Goal: Task Accomplishment & Management: Use online tool/utility

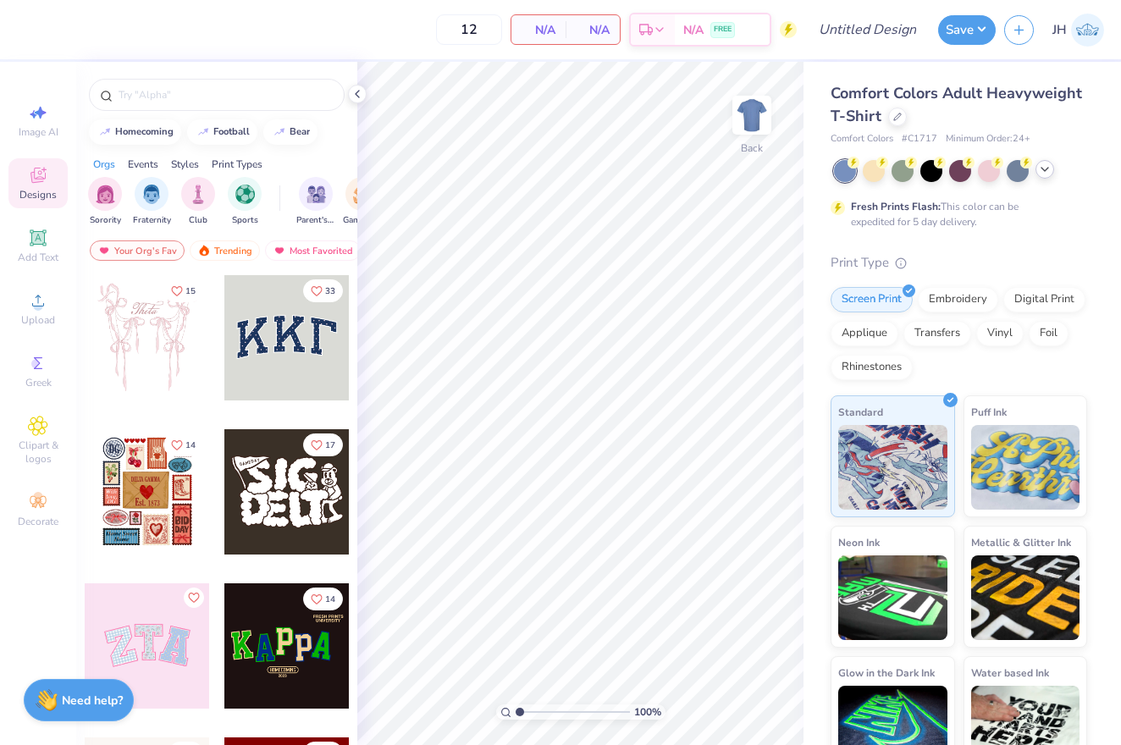
click at [1044, 174] on icon at bounding box center [1045, 170] width 14 height 14
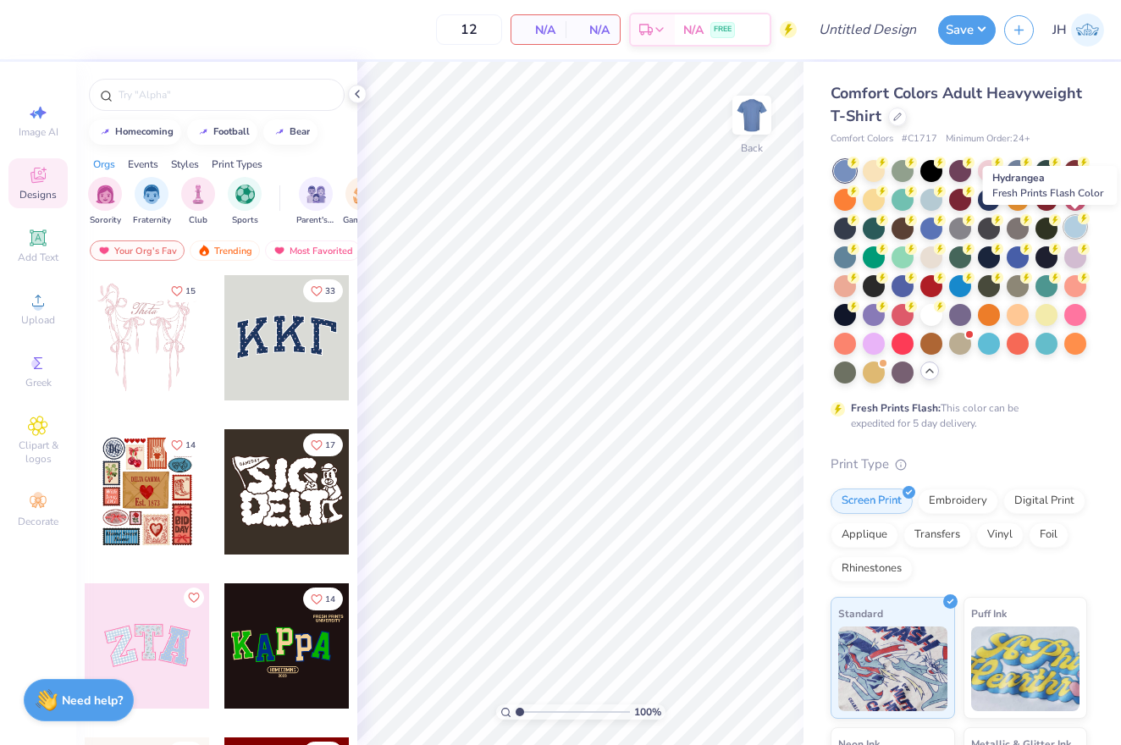
click at [1071, 230] on div at bounding box center [1075, 227] width 22 height 22
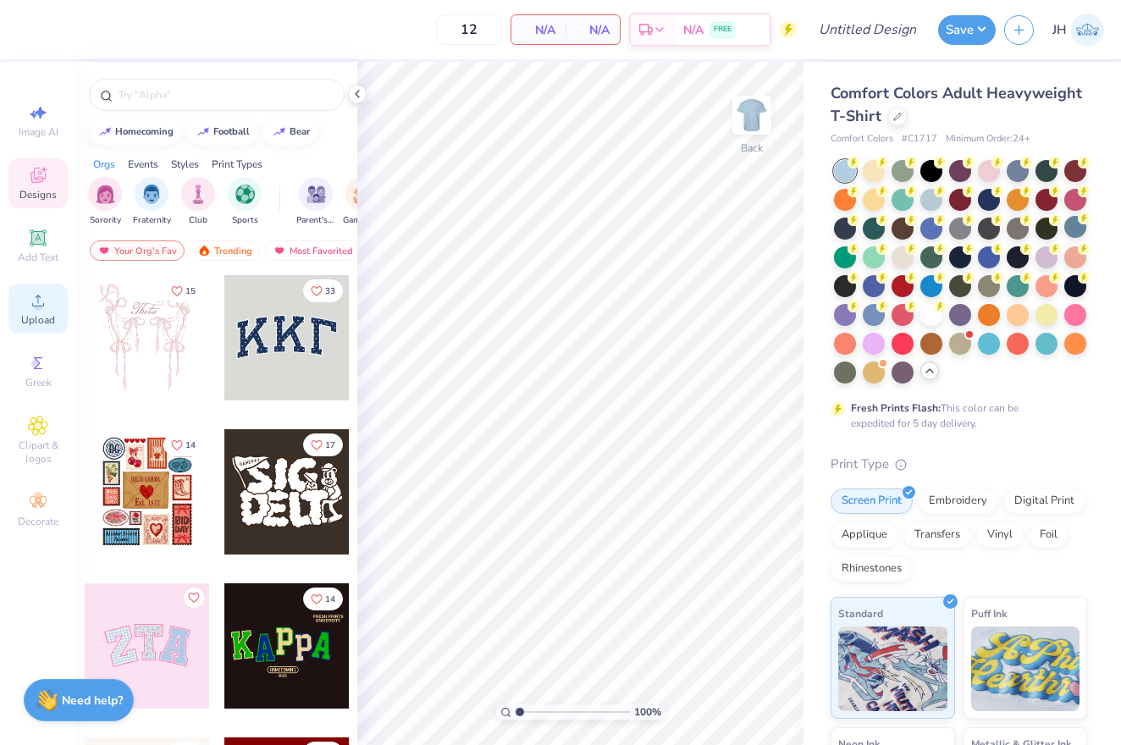
click at [39, 299] on icon at bounding box center [38, 300] width 20 height 20
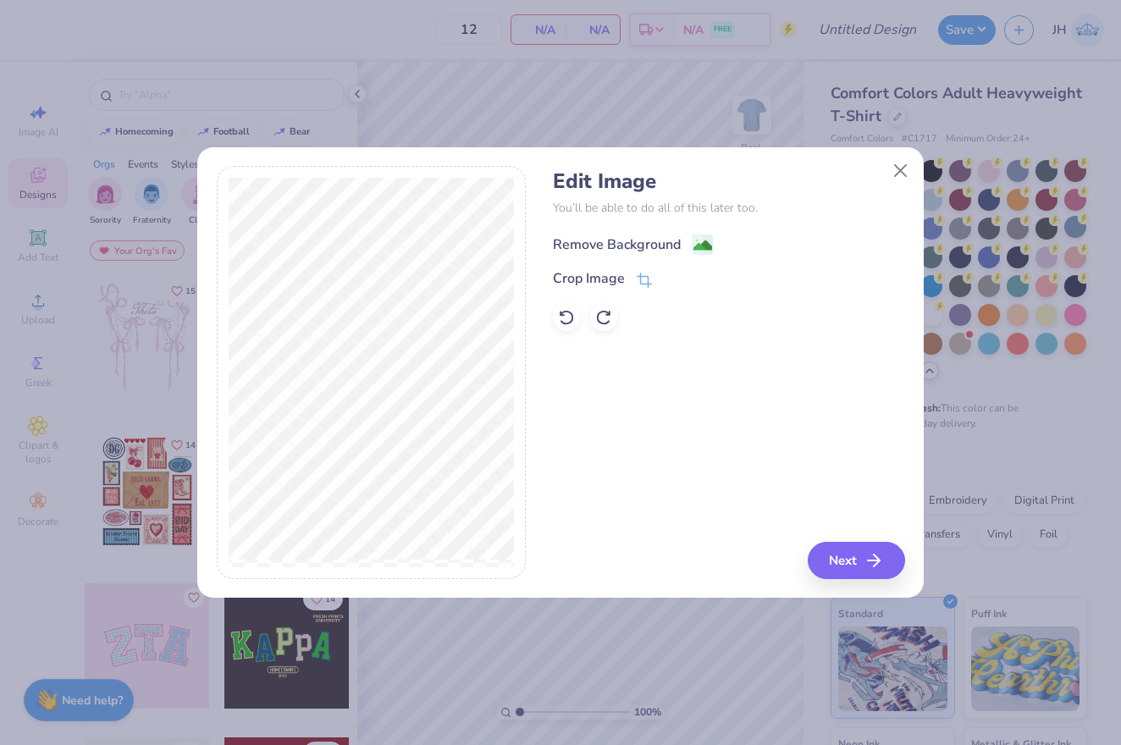
click at [644, 241] on div "Remove Background" at bounding box center [617, 244] width 128 height 20
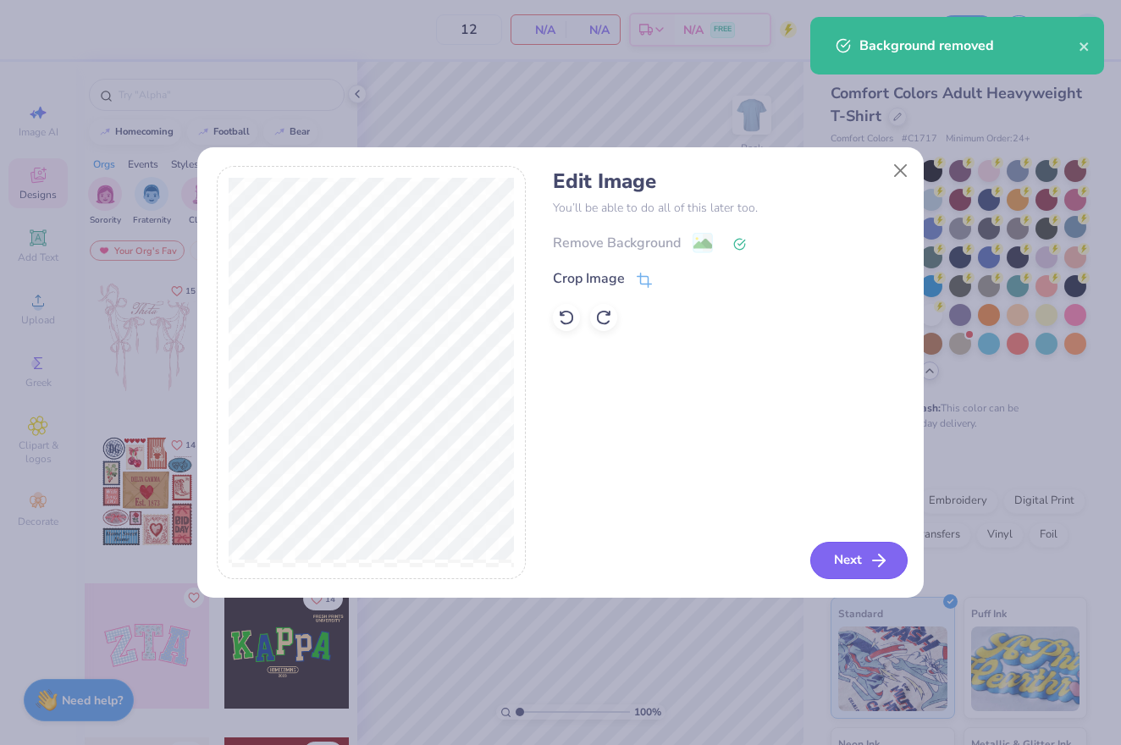
click at [855, 551] on button "Next" at bounding box center [858, 560] width 97 height 37
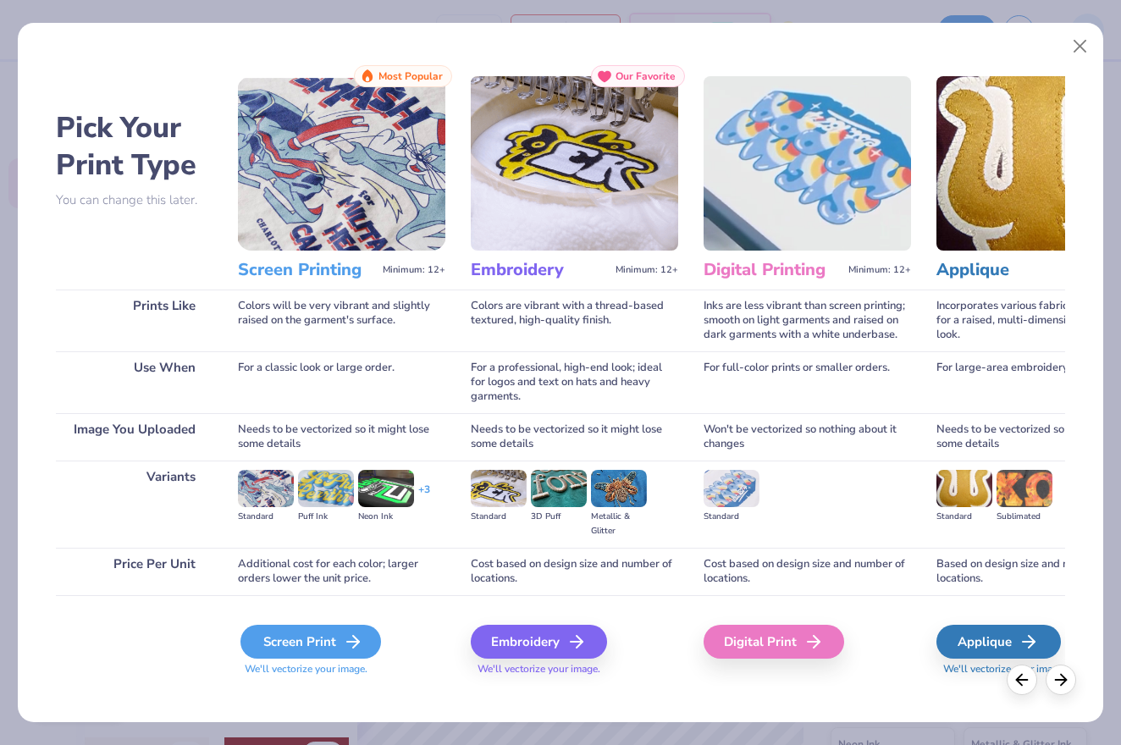
click at [310, 650] on div "Screen Print" at bounding box center [310, 642] width 140 height 34
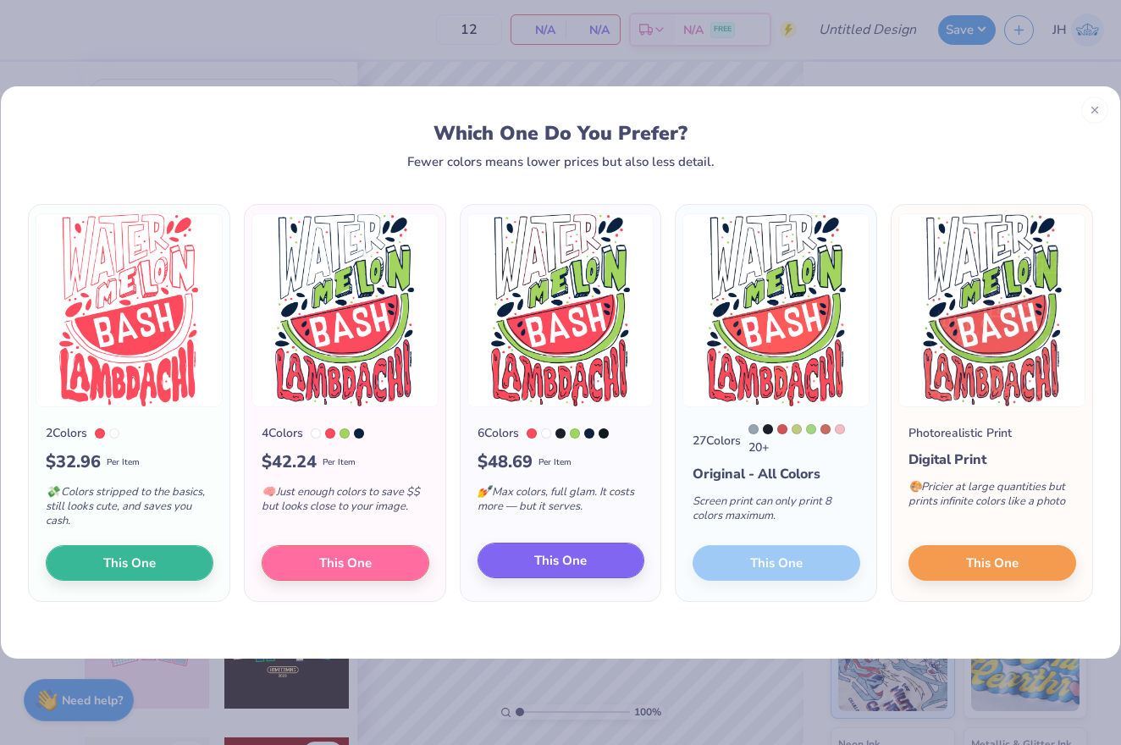
click at [574, 559] on span "This One" at bounding box center [560, 560] width 52 height 19
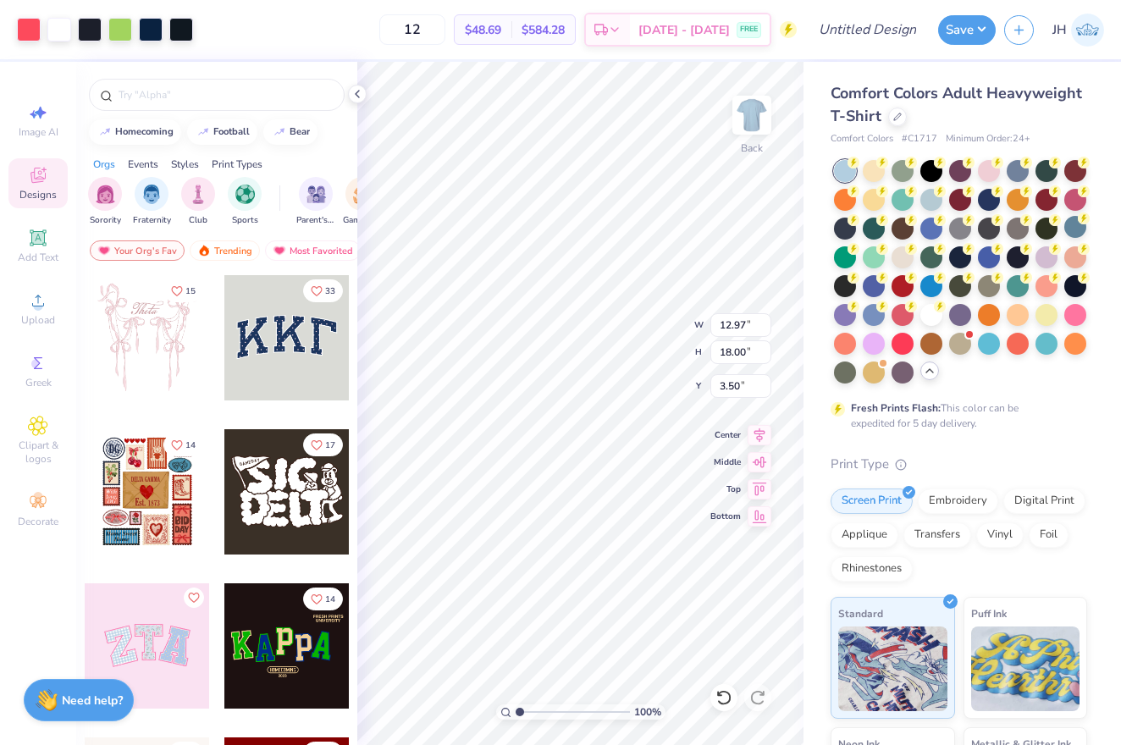
type input "7.12"
type input "9.88"
click at [757, 433] on icon at bounding box center [759, 432] width 24 height 20
click at [757, 486] on icon at bounding box center [759, 486] width 14 height 13
type input "2.62"
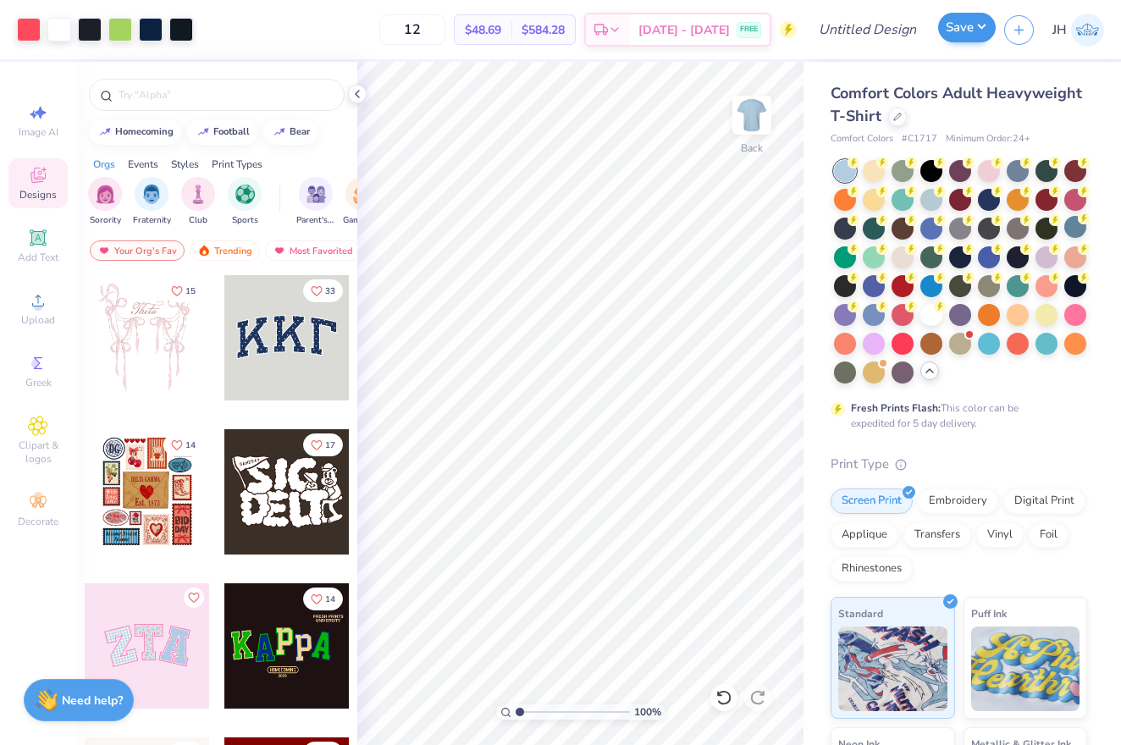
click at [972, 25] on button "Save" at bounding box center [967, 28] width 58 height 30
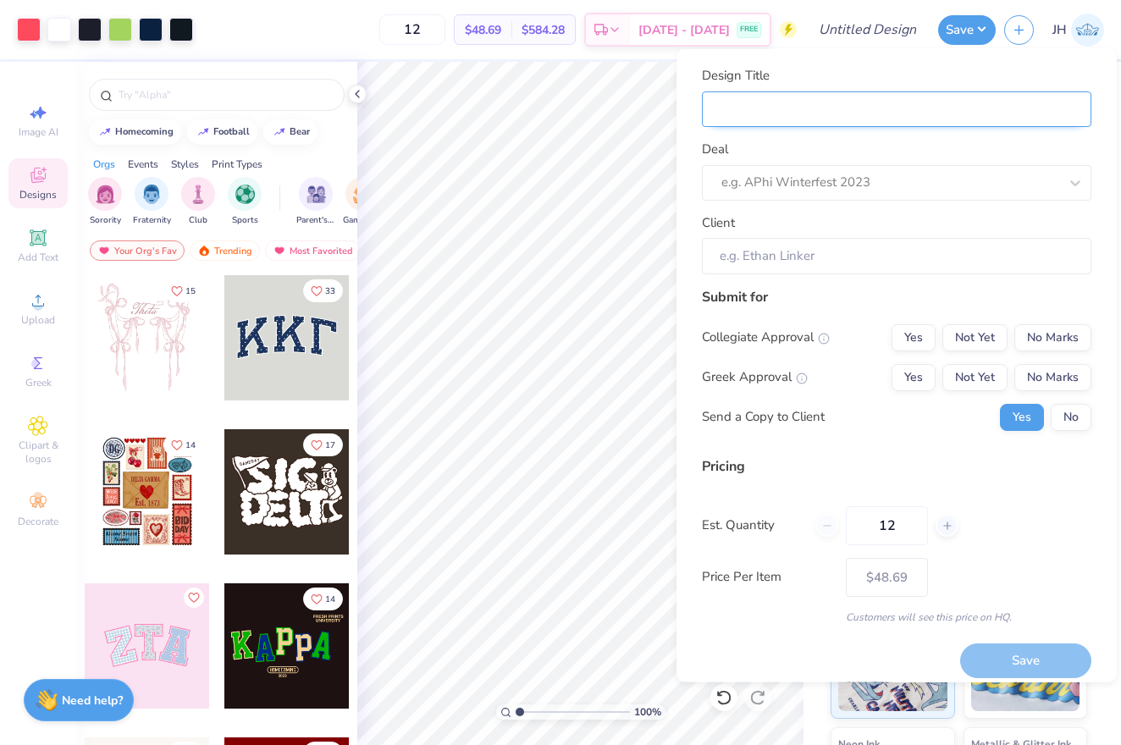
click at [839, 114] on input "Design Title" at bounding box center [896, 109] width 389 height 36
type input "A"
type input "AX"
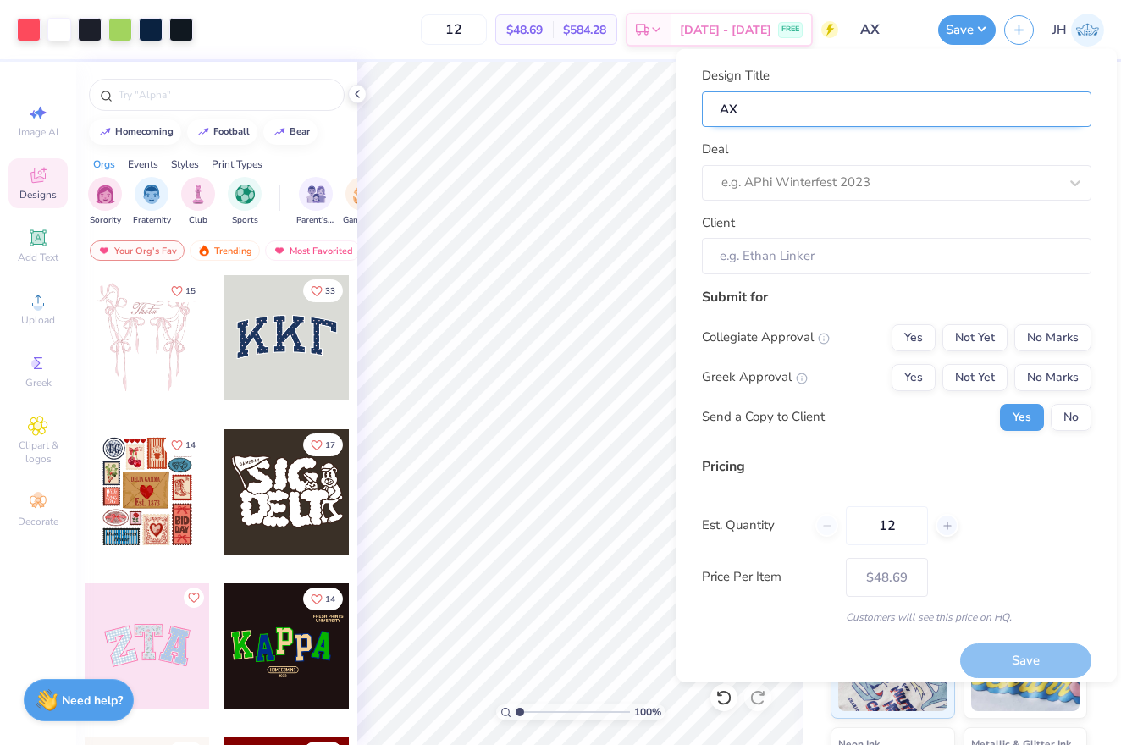
type input "AXO"
type input "AXO a"
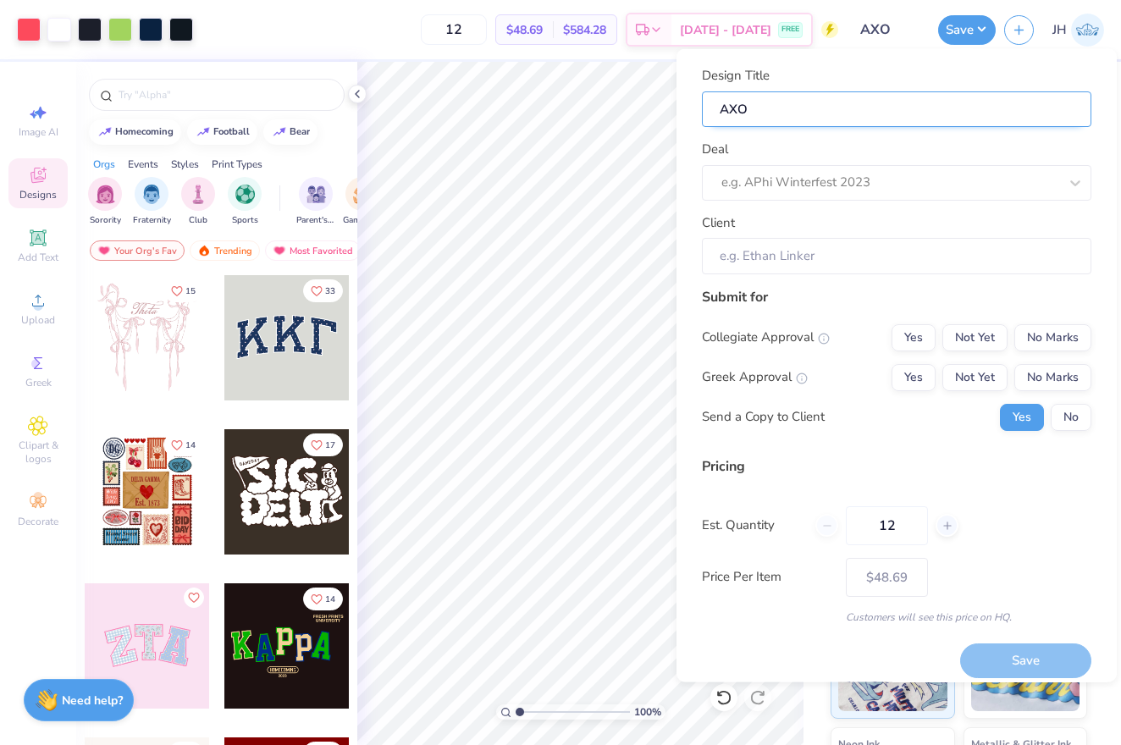
type input "AXO a"
type input "AXO an"
type input "AXO and"
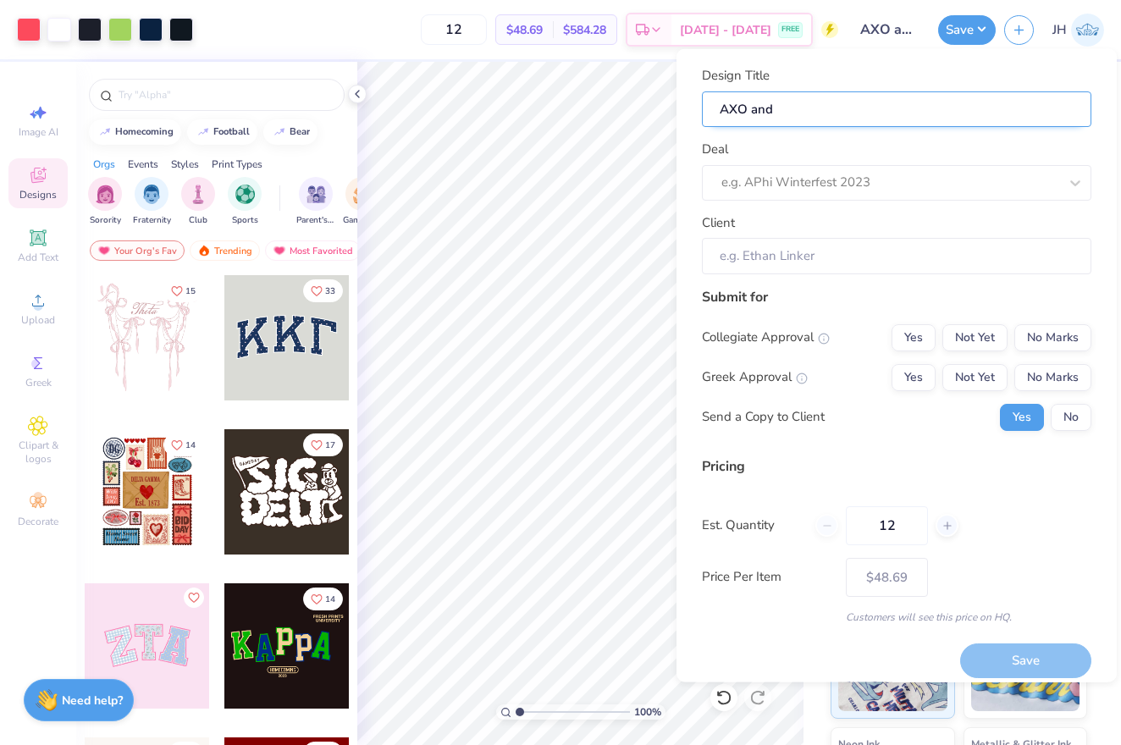
type input "AXO and"
type input "AXO and D"
type input "AXO and DT"
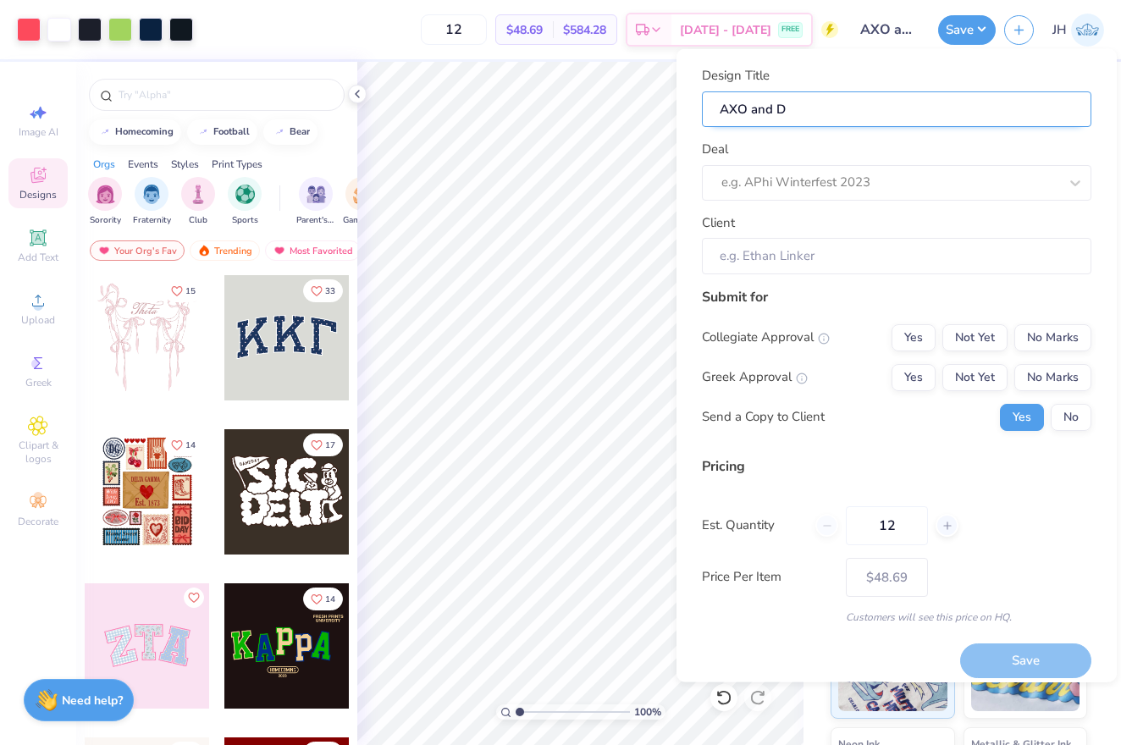
type input "AXO and DT"
type input "AXO and DTD"
click at [808, 185] on div "e.g. APhi Winterfest 2023" at bounding box center [889, 182] width 337 height 19
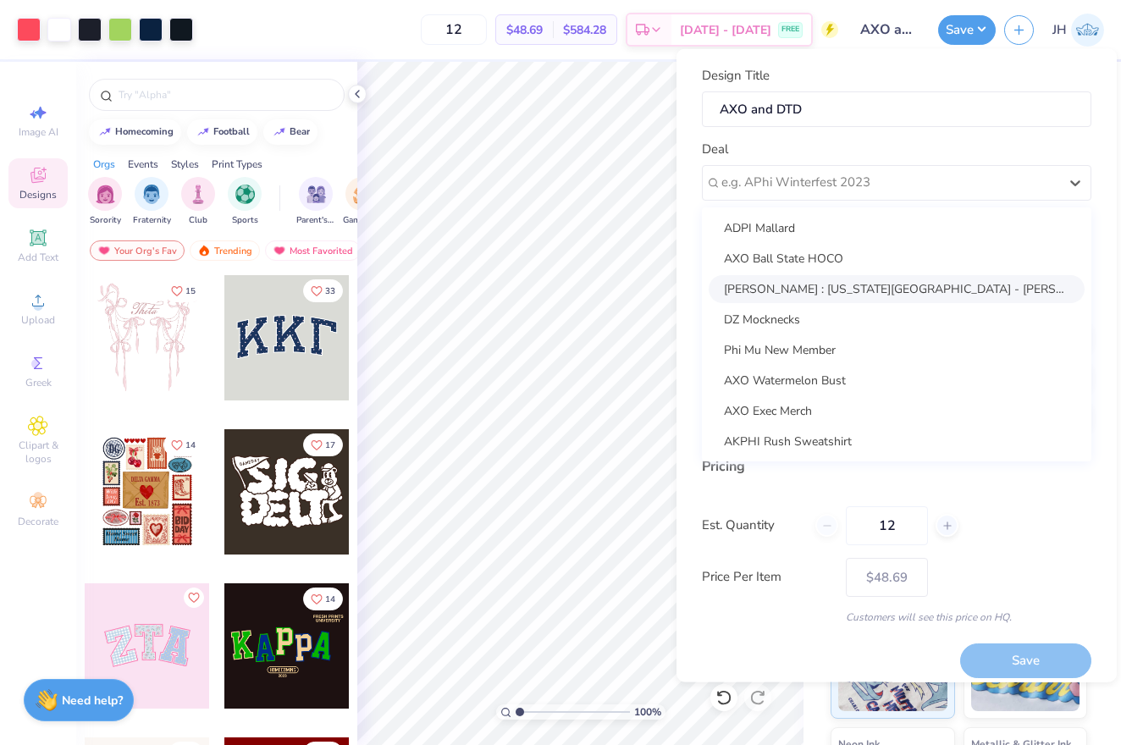
scroll to position [146, 0]
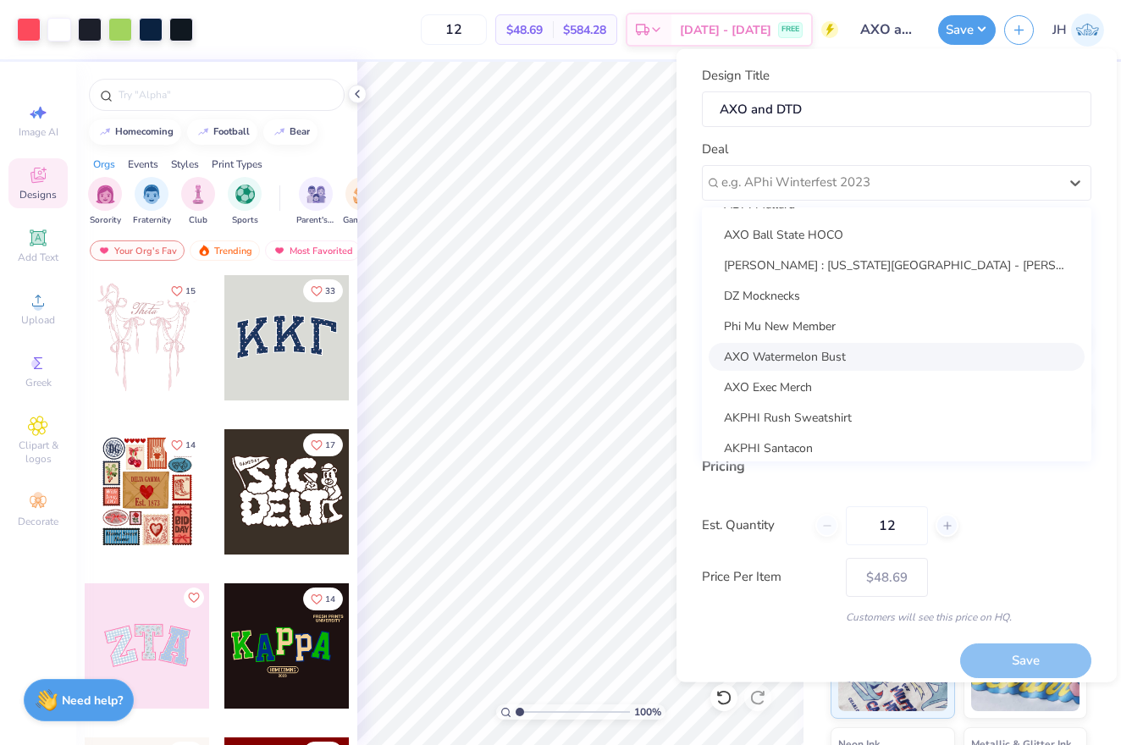
click at [852, 363] on div "AXO Watermelon Bust" at bounding box center [896, 356] width 376 height 28
type input "[PERSON_NAME]"
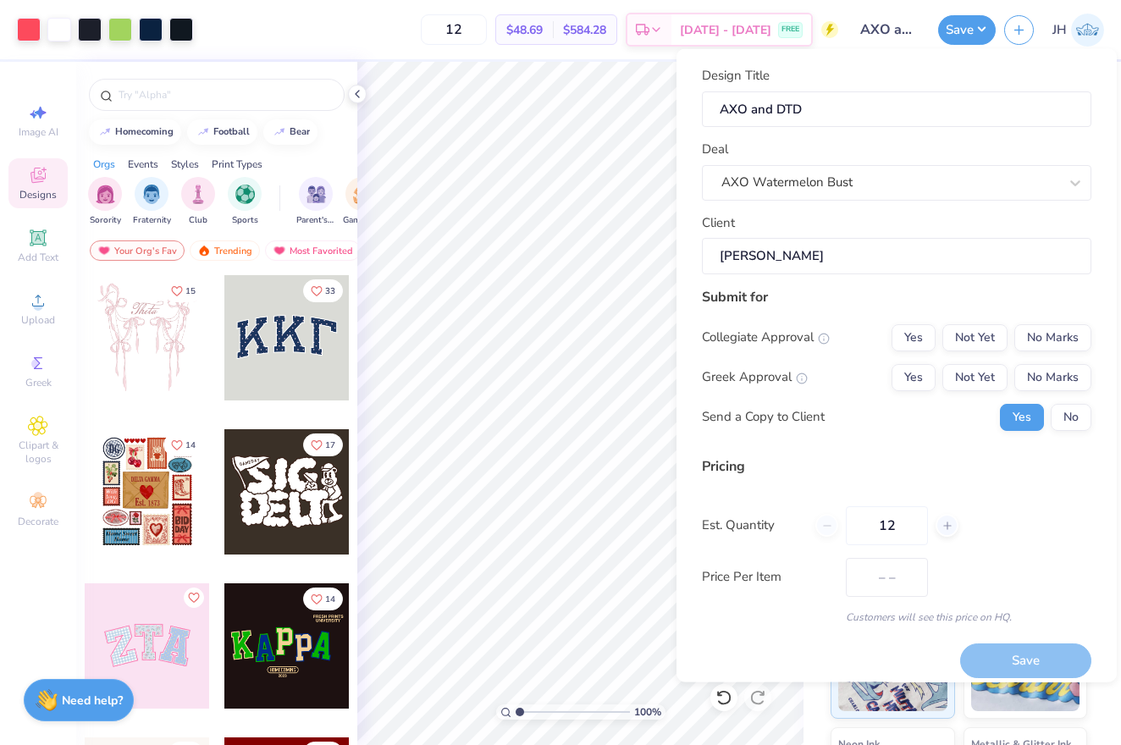
type input "$57.31"
click at [912, 525] on input "12" at bounding box center [887, 524] width 82 height 39
type input "1"
type input "0"
type input "0100"
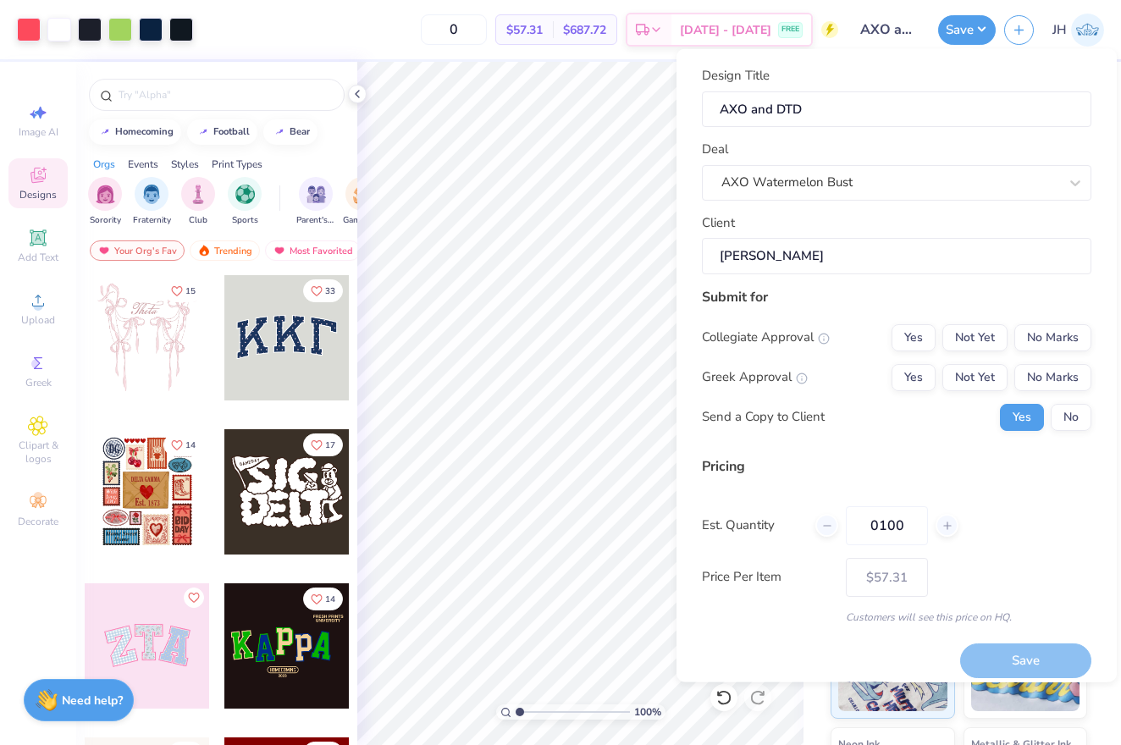
type input "100"
type input "$23.15"
click at [879, 532] on input "0100" at bounding box center [887, 524] width 82 height 39
type input "100"
click at [1040, 333] on button "No Marks" at bounding box center [1052, 336] width 77 height 27
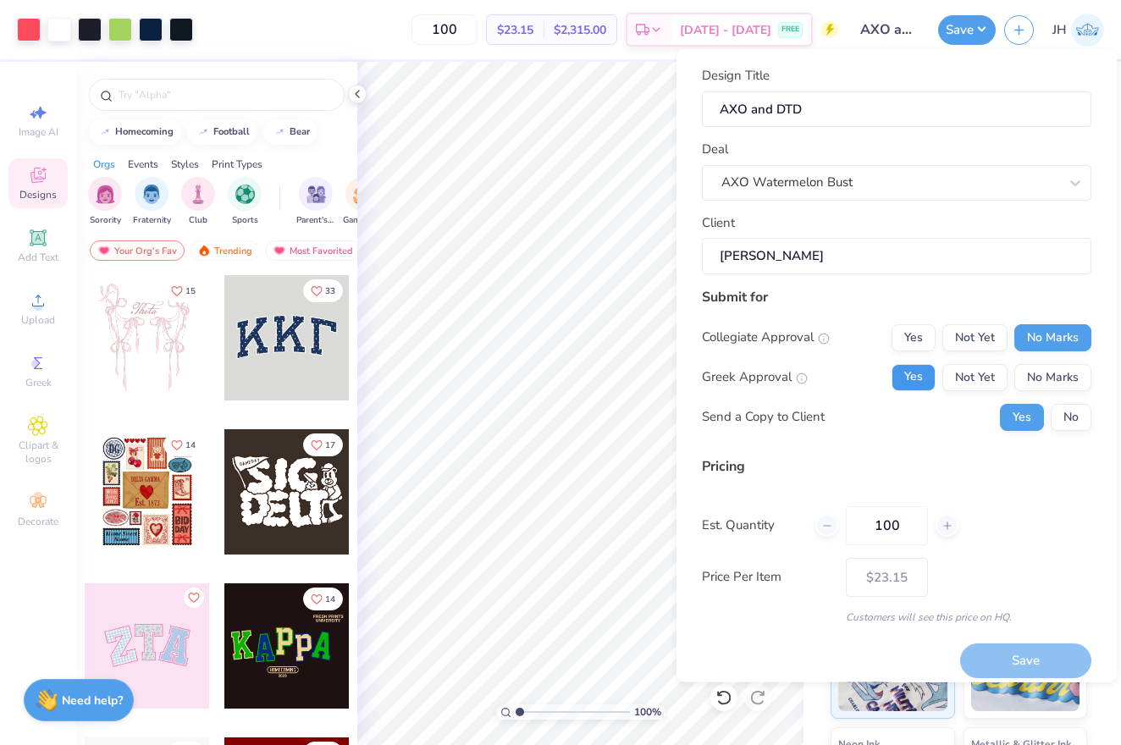
click at [902, 366] on button "Yes" at bounding box center [913, 376] width 44 height 27
click at [1016, 664] on button "Save" at bounding box center [1025, 660] width 131 height 35
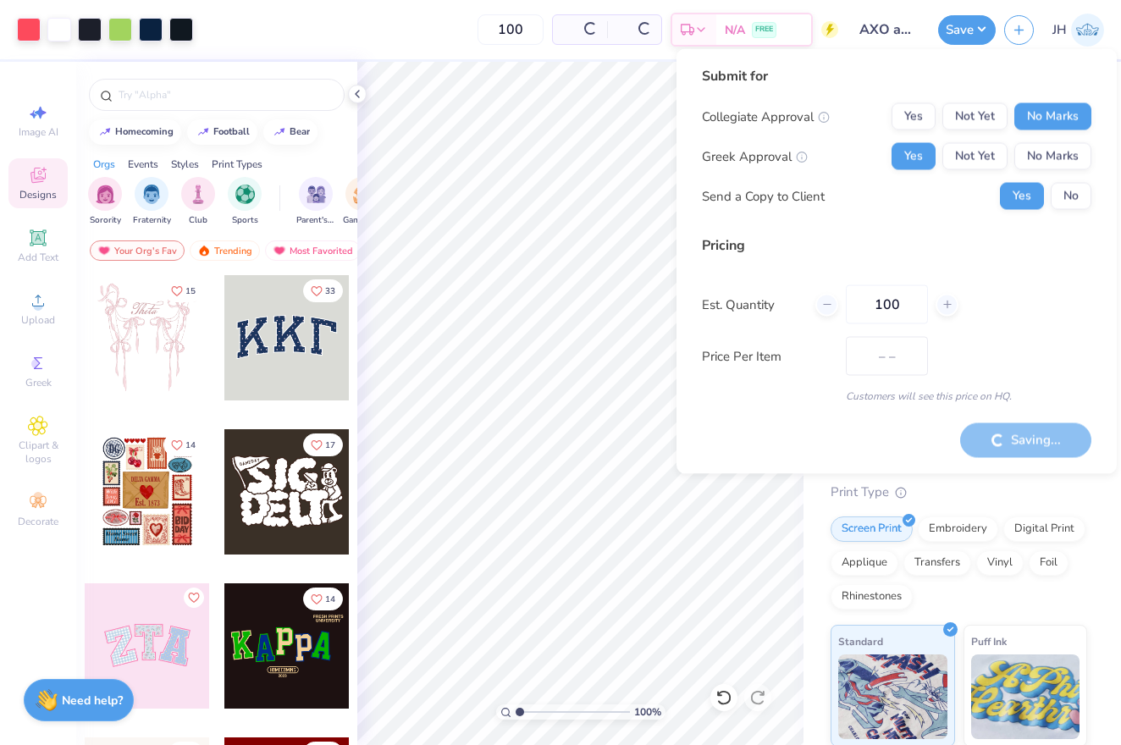
type input "$23.15"
